Goal: Task Accomplishment & Management: Manage account settings

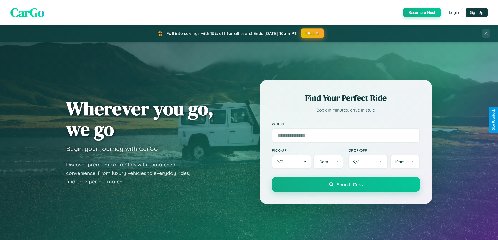
click at [313, 33] on button "FALL15" at bounding box center [312, 32] width 23 height 9
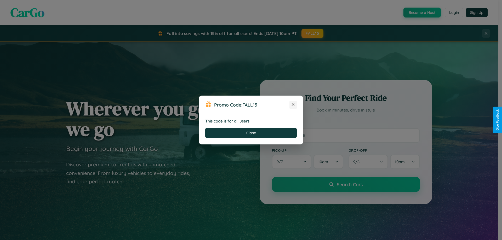
click at [293, 105] on icon at bounding box center [292, 104] width 5 height 5
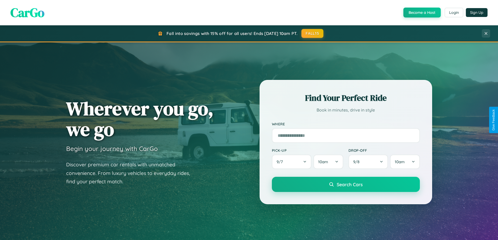
scroll to position [360, 0]
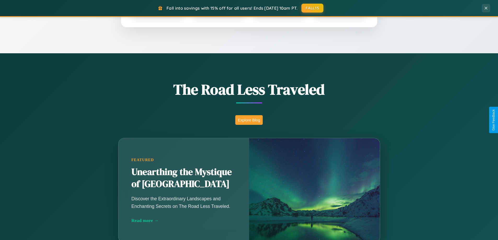
click at [249, 120] on button "Explore Blog" at bounding box center [248, 120] width 27 height 10
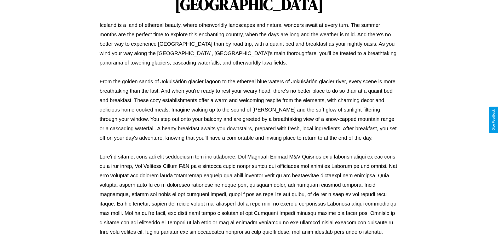
scroll to position [169, 0]
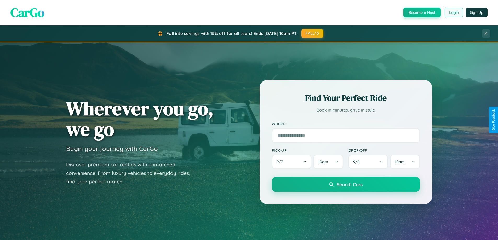
click at [453, 13] on button "Login" at bounding box center [453, 12] width 19 height 9
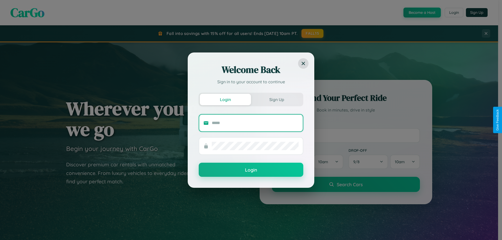
click at [255, 123] on input "text" at bounding box center [255, 123] width 87 height 8
type input "**********"
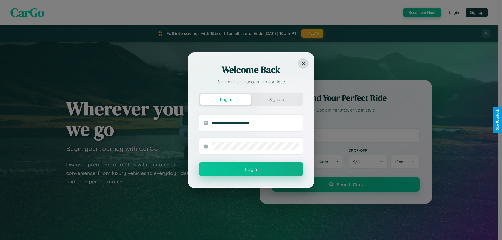
click at [251, 170] on button "Login" at bounding box center [251, 169] width 105 height 14
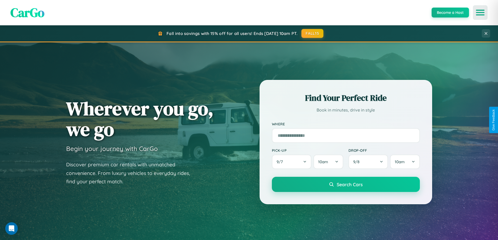
click at [480, 13] on icon "Open menu" at bounding box center [480, 12] width 8 height 5
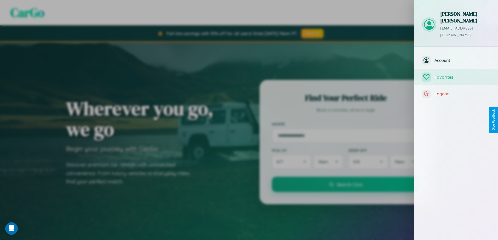
click at [456, 74] on span "Favorites" at bounding box center [462, 76] width 56 height 5
